Goal: Task Accomplishment & Management: Use online tool/utility

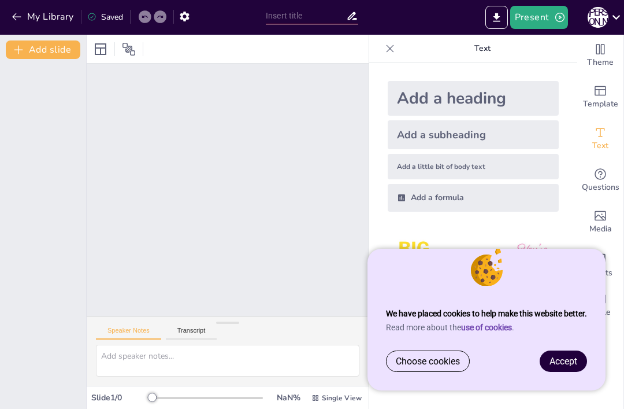
click at [556, 365] on span "Accept" at bounding box center [564, 360] width 28 height 11
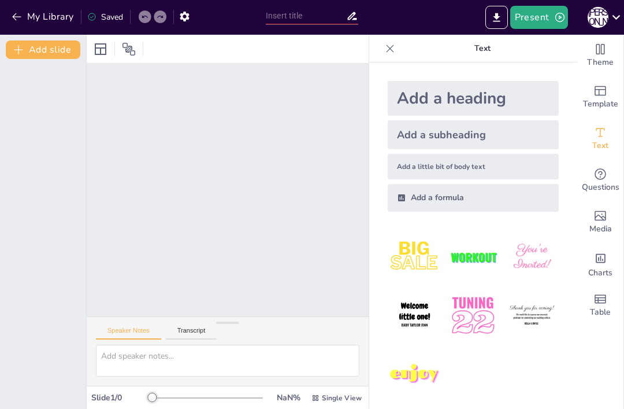
click at [610, 221] on div "Media" at bounding box center [600, 222] width 46 height 42
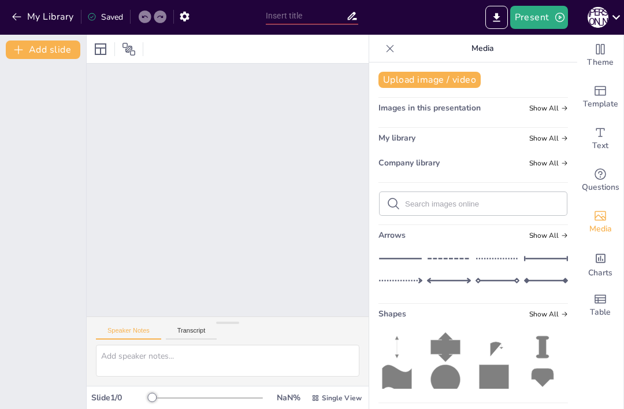
click at [591, 51] on div "Theme" at bounding box center [600, 56] width 46 height 42
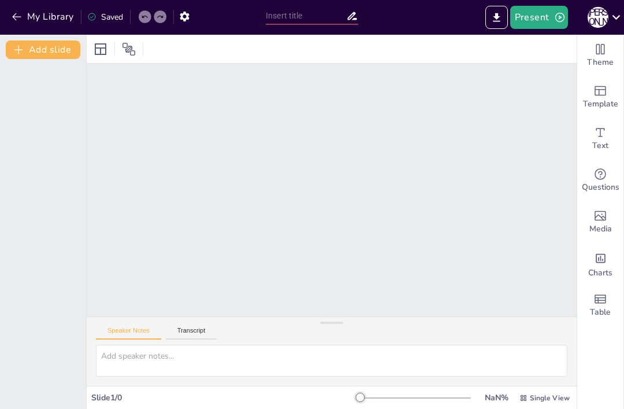
click at [103, 47] on icon at bounding box center [101, 49] width 12 height 12
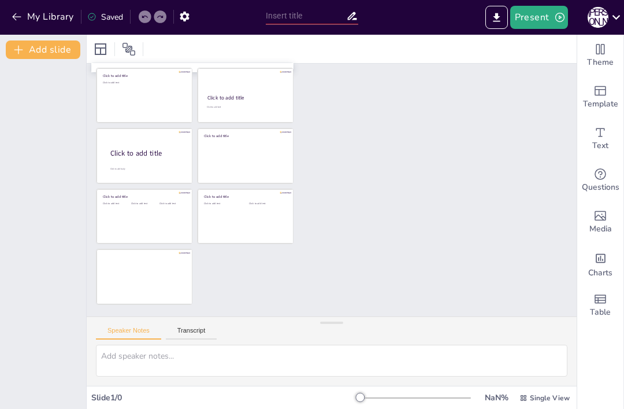
click at [133, 42] on icon at bounding box center [129, 49] width 14 height 14
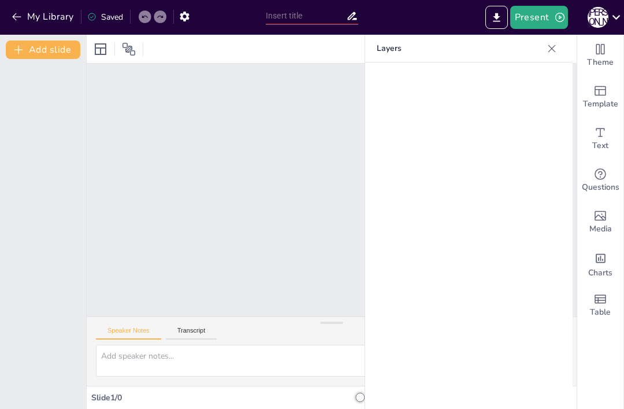
click at [551, 50] on icon at bounding box center [552, 49] width 12 height 12
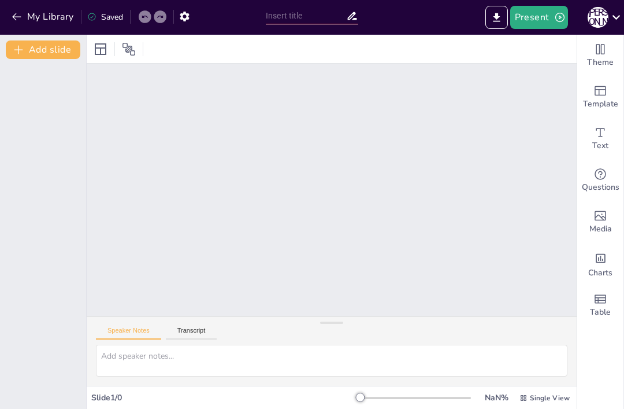
click at [539, 9] on button "Present" at bounding box center [539, 17] width 58 height 23
click at [191, 326] on button "Transcript" at bounding box center [191, 332] width 51 height 13
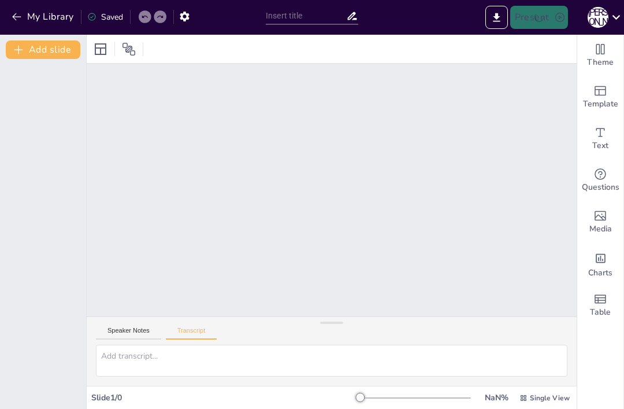
click at [140, 326] on button "Speaker Notes" at bounding box center [128, 332] width 65 height 13
click at [40, 44] on button "Add slide" at bounding box center [43, 49] width 75 height 18
click at [500, 14] on icon "Export to PowerPoint" at bounding box center [497, 18] width 12 height 12
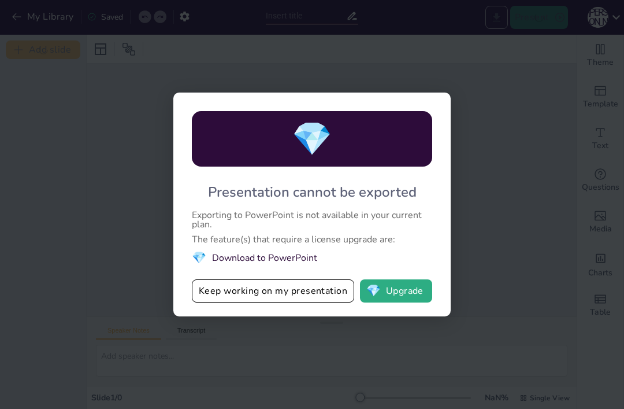
click at [394, 293] on button "💎 Upgrade" at bounding box center [396, 290] width 72 height 23
